Goal: Transaction & Acquisition: Purchase product/service

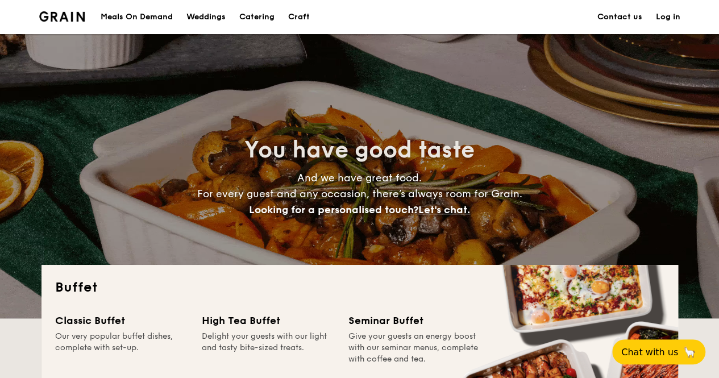
click at [620, 16] on link "Contact us" at bounding box center [619, 17] width 45 height 34
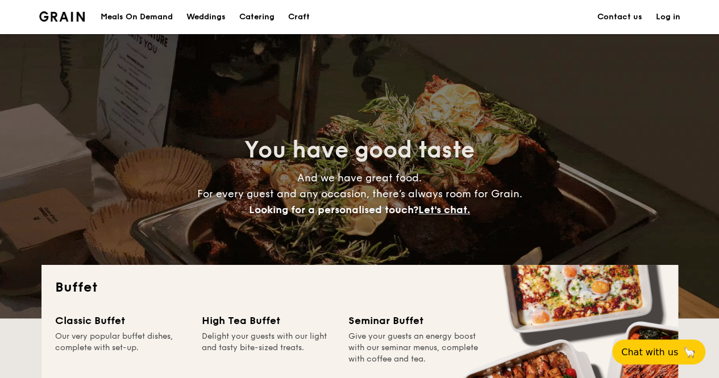
click at [610, 15] on link "Contact us" at bounding box center [619, 17] width 45 height 34
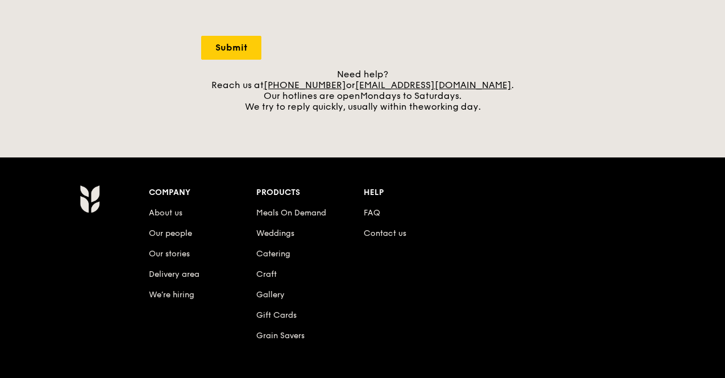
scroll to position [442, 0]
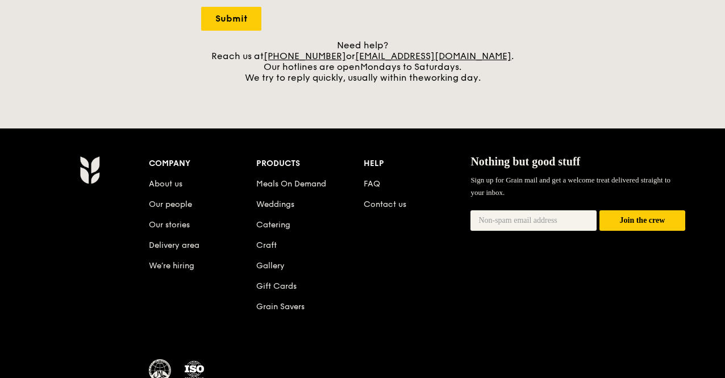
scroll to position [472, 0]
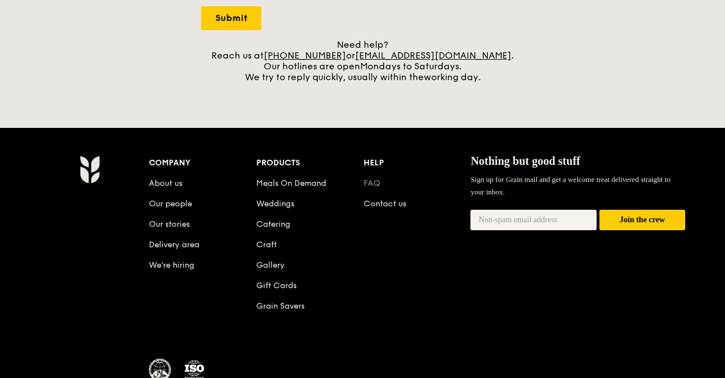
click at [375, 181] on link "FAQ" at bounding box center [372, 183] width 16 height 10
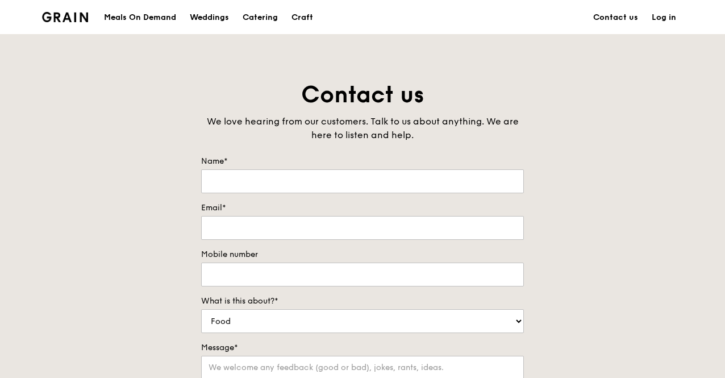
click at [662, 16] on link "Log in" at bounding box center [664, 18] width 38 height 34
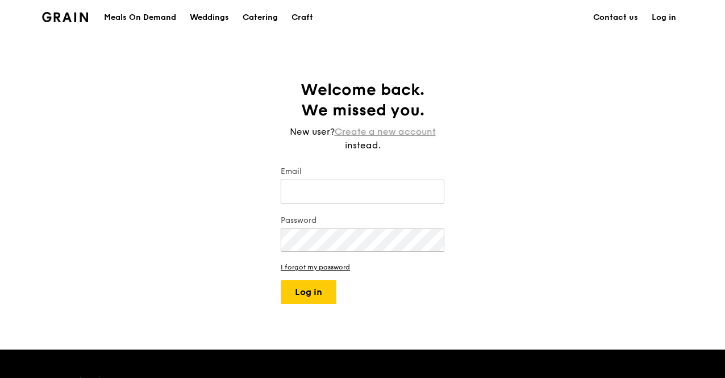
click at [429, 134] on link "Create a new account" at bounding box center [385, 132] width 101 height 14
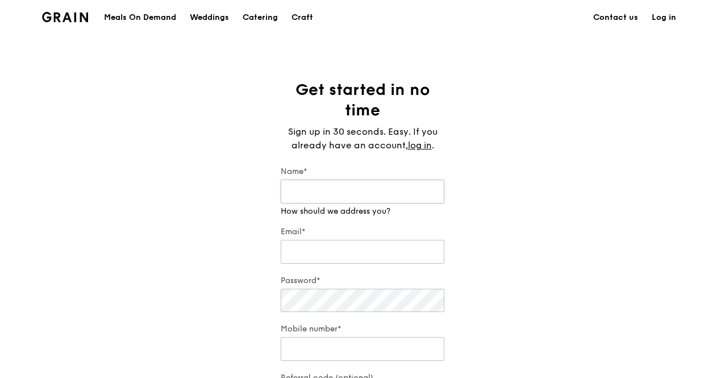
scroll to position [57, 0]
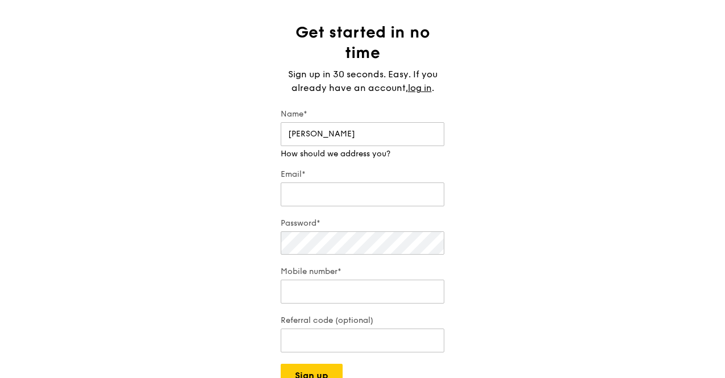
type input "Angeline"
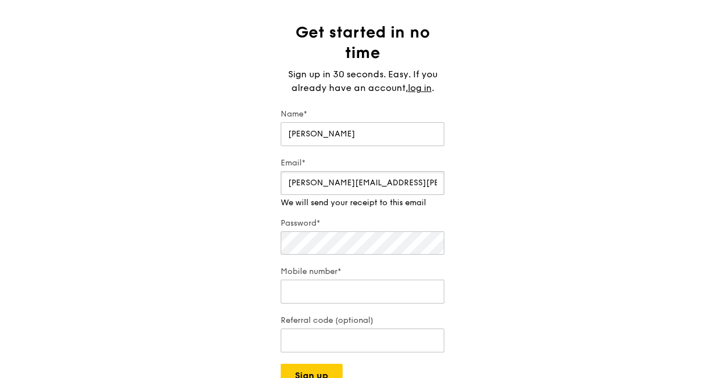
type input "angeline-wp.yip@sg.ey.com"
click at [359, 250] on div "Password*" at bounding box center [363, 237] width 164 height 39
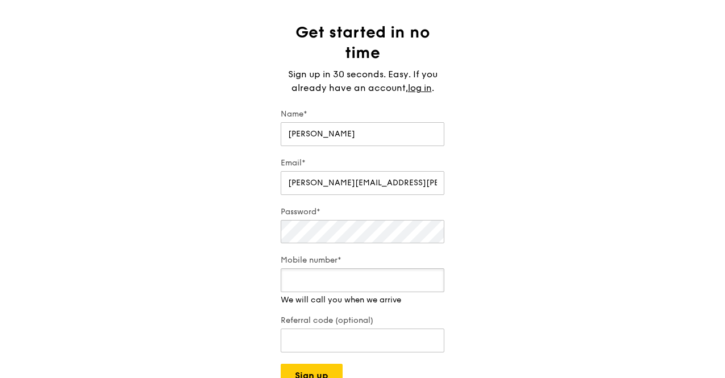
click at [344, 293] on div "Mobile number* We will call you when we arrive" at bounding box center [363, 280] width 164 height 51
type input "97399308"
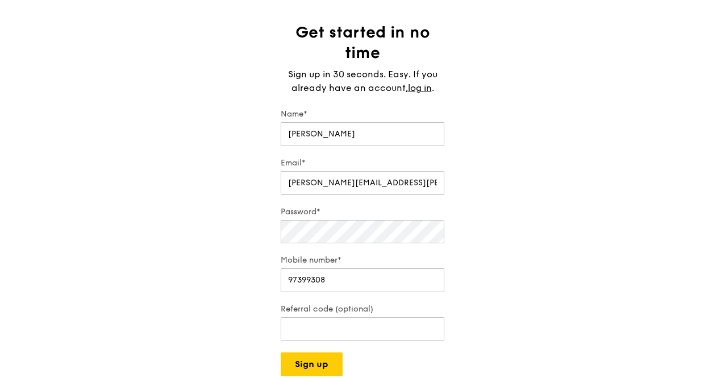
click at [274, 279] on div "Get started in no time Sign up in 30 seconds. Easy. If you already have an acco…" at bounding box center [363, 199] width 182 height 354
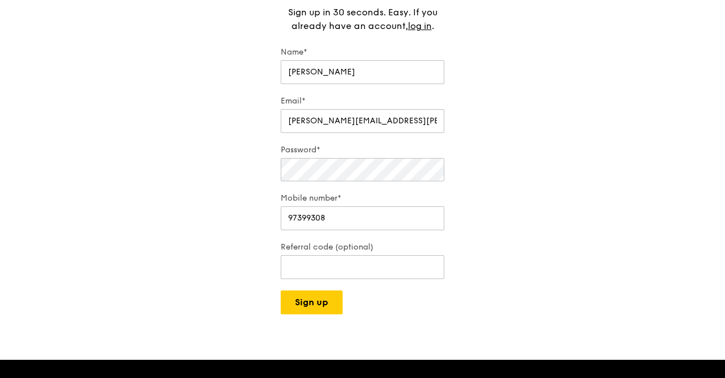
scroll to position [119, 0]
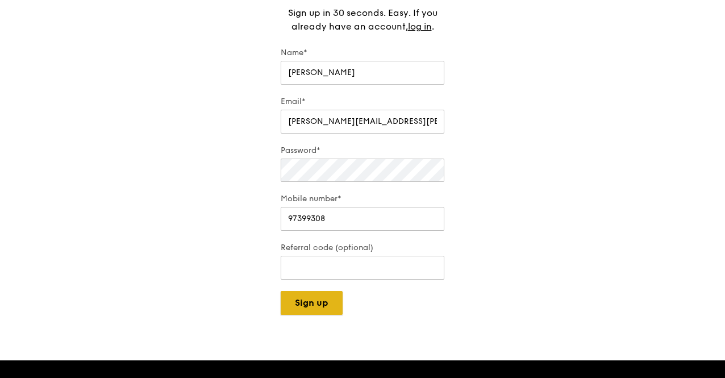
click at [318, 293] on button "Sign up" at bounding box center [312, 303] width 62 height 24
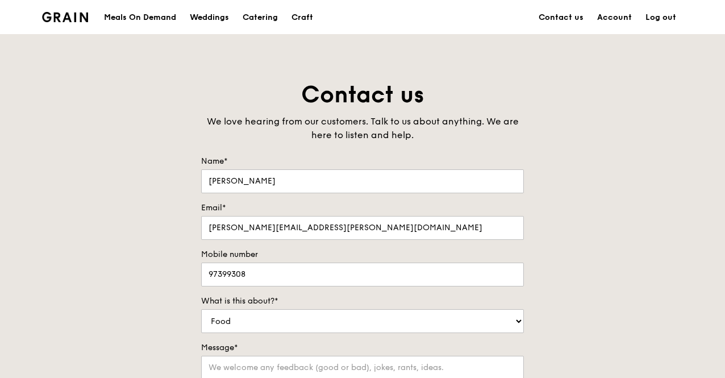
click at [167, 16] on div "Meals On Demand" at bounding box center [140, 18] width 72 height 34
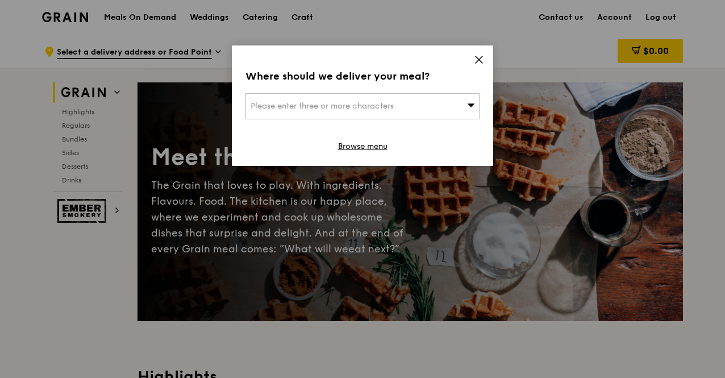
click at [479, 60] on icon at bounding box center [479, 59] width 7 height 7
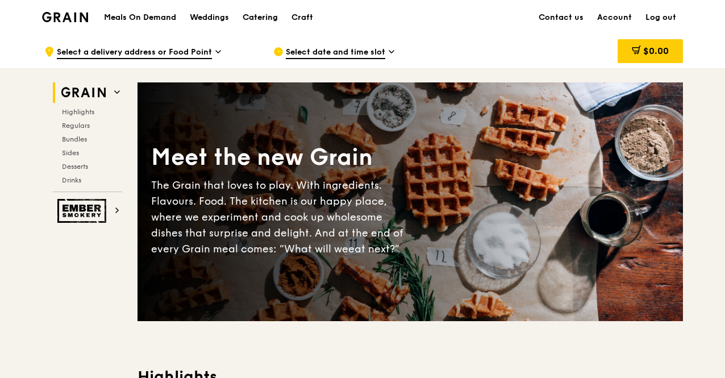
click at [255, 15] on div "Catering" at bounding box center [260, 18] width 35 height 34
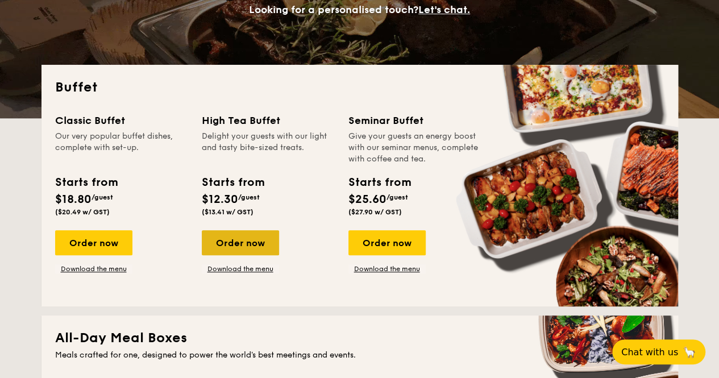
scroll to position [201, 0]
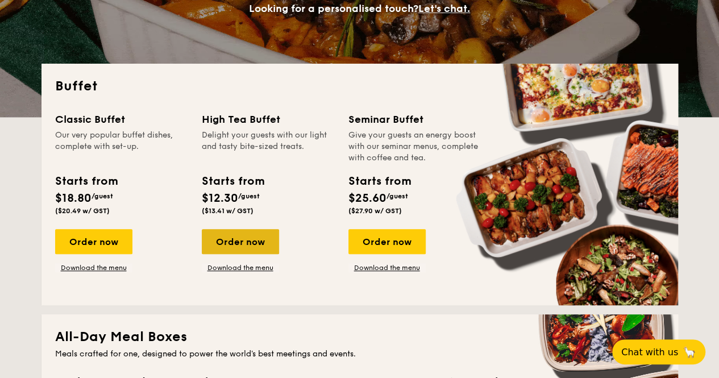
click at [266, 239] on div "Order now" at bounding box center [240, 241] width 77 height 25
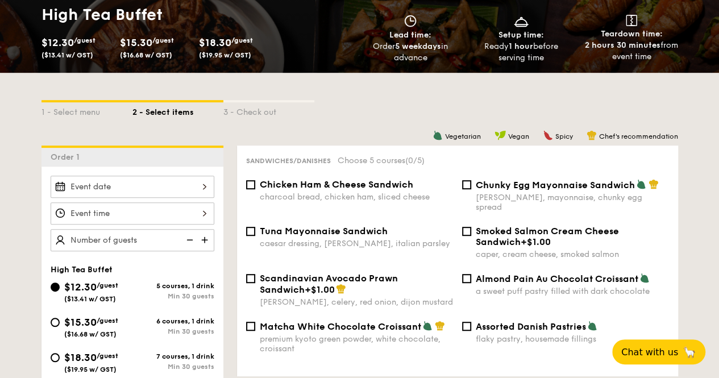
scroll to position [176, 0]
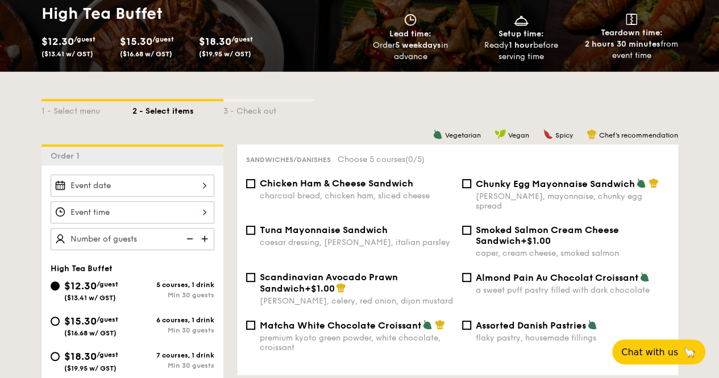
click at [202, 181] on div at bounding box center [133, 185] width 164 height 22
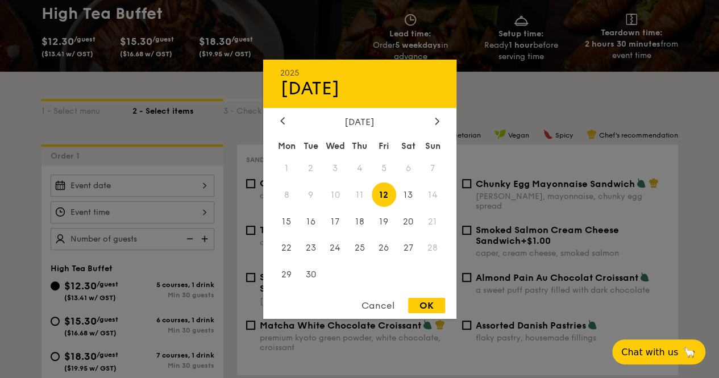
click at [36, 239] on div at bounding box center [359, 189] width 719 height 378
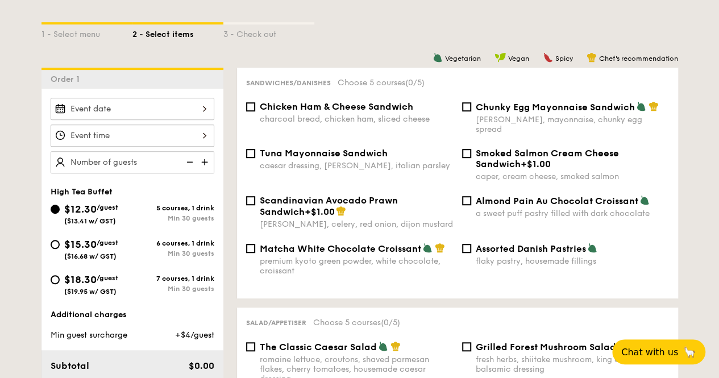
scroll to position [242, 0]
